Goal: Find specific page/section: Find specific page/section

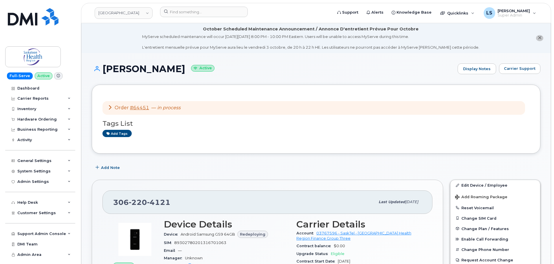
scroll to position [58, 0]
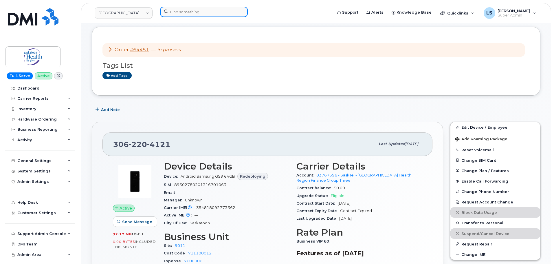
click at [169, 13] on input at bounding box center [204, 12] width 88 height 10
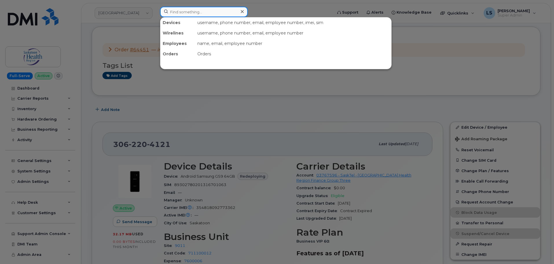
paste input "[PERSON_NAME][EMAIL_ADDRESS][PERSON_NAME][PERSON_NAME][DOMAIN_NAME]"
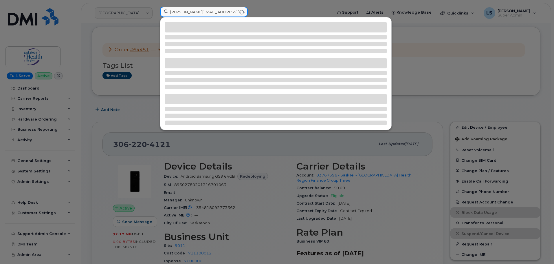
type input "[PERSON_NAME][EMAIL_ADDRESS][PERSON_NAME][PERSON_NAME][DOMAIN_NAME]"
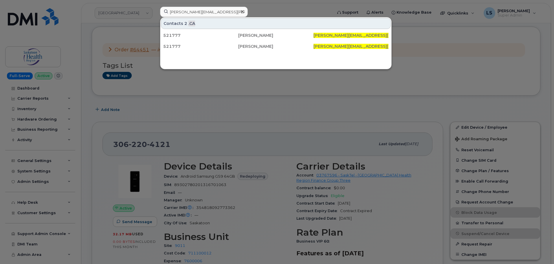
click at [346, 99] on div at bounding box center [277, 132] width 554 height 264
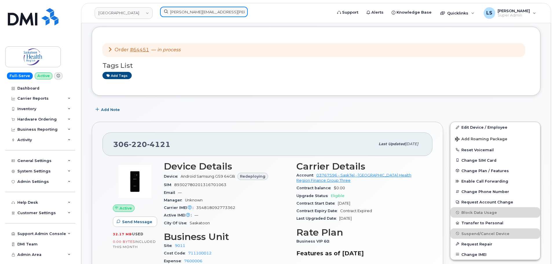
click at [232, 13] on input "[PERSON_NAME][EMAIL_ADDRESS][PERSON_NAME][PERSON_NAME][DOMAIN_NAME]" at bounding box center [204, 12] width 88 height 10
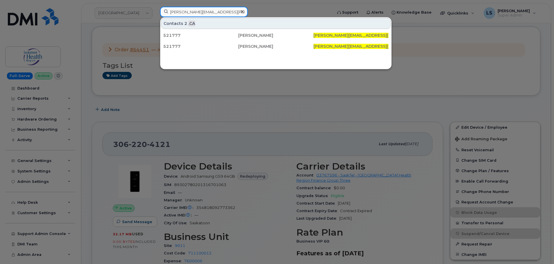
click at [231, 13] on input "[PERSON_NAME][EMAIL_ADDRESS][PERSON_NAME][PERSON_NAME][DOMAIN_NAME]" at bounding box center [204, 12] width 88 height 10
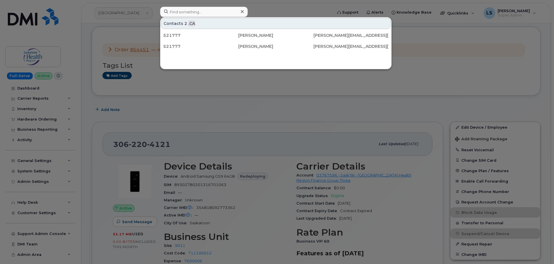
click at [231, 87] on div at bounding box center [277, 132] width 554 height 264
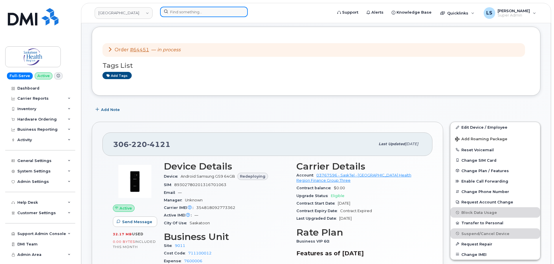
click at [178, 11] on input at bounding box center [204, 12] width 88 height 10
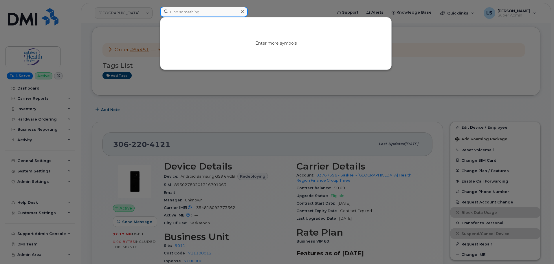
paste input "301344"
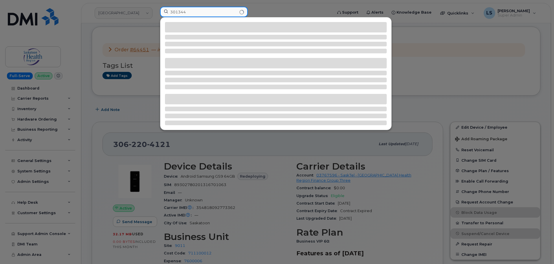
type input "301344"
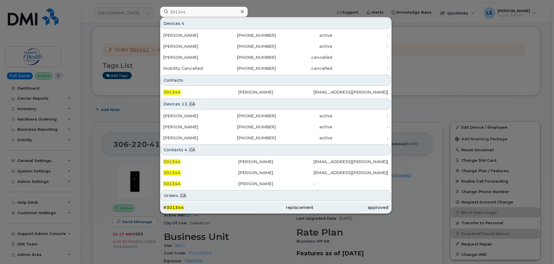
click at [185, 206] on div "# 301344" at bounding box center [200, 207] width 75 height 6
